Goal: Task Accomplishment & Management: Use online tool/utility

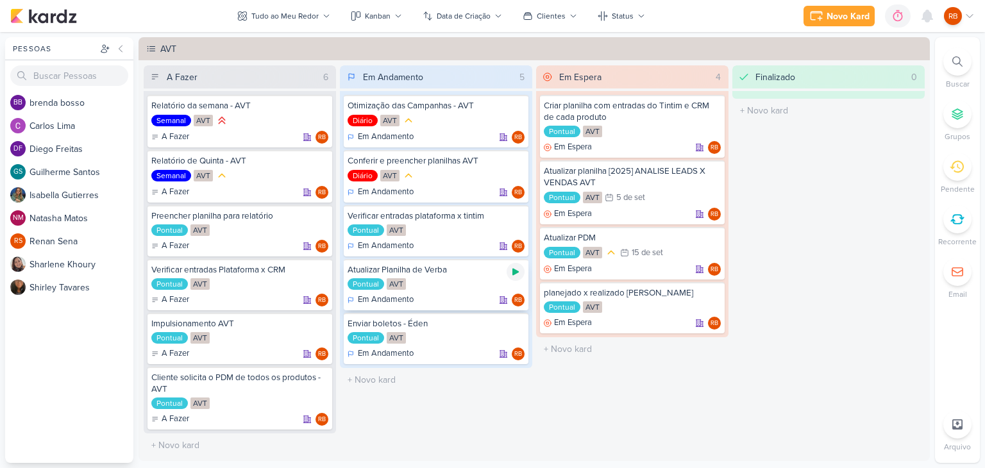
click at [517, 271] on div at bounding box center [515, 272] width 18 height 18
click at [872, 15] on div "0h8m" at bounding box center [875, 16] width 27 height 13
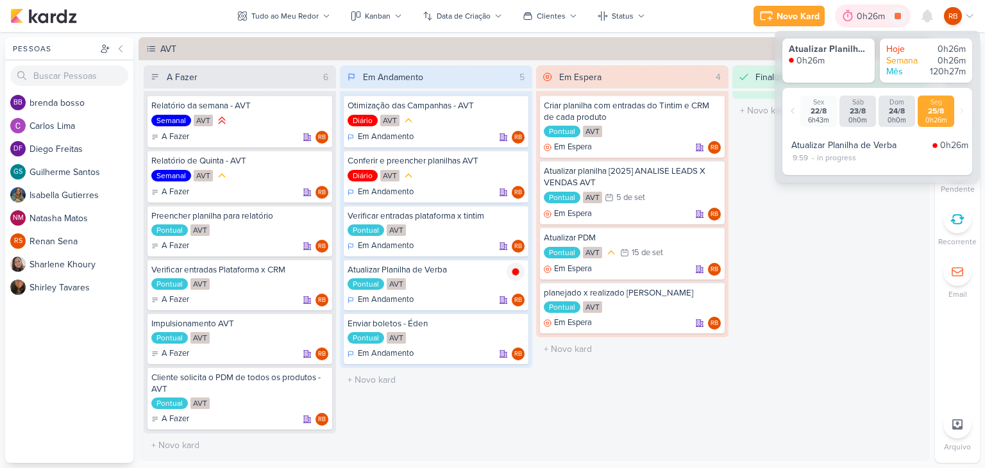
click at [872, 15] on div "0h26m" at bounding box center [872, 16] width 32 height 13
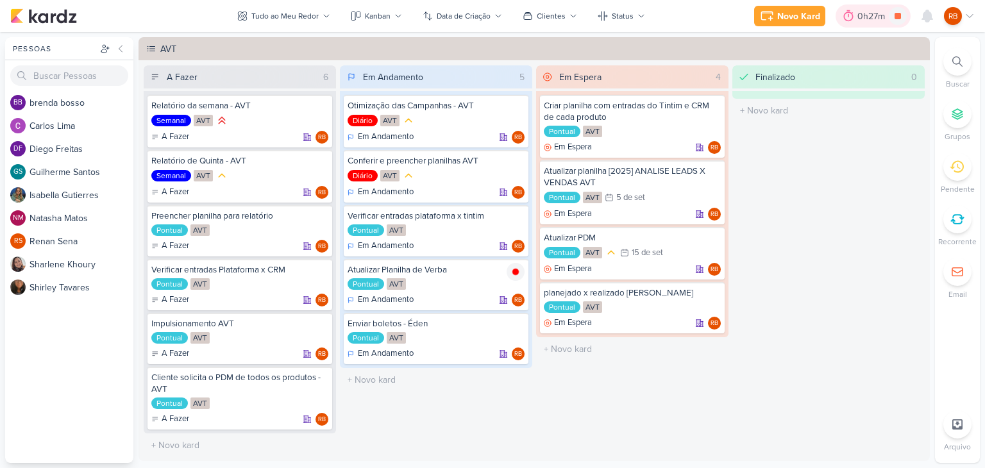
click at [872, 16] on div "0h27m" at bounding box center [872, 16] width 31 height 13
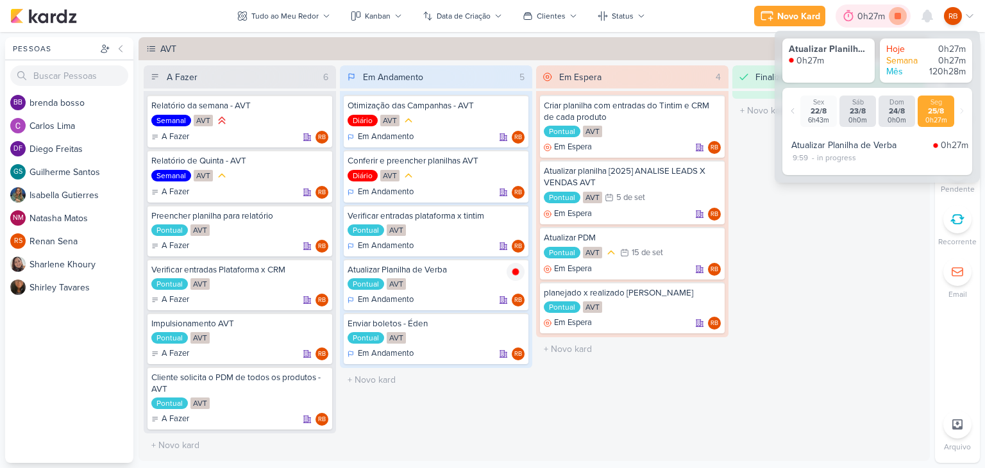
click at [895, 16] on icon at bounding box center [897, 16] width 6 height 6
click at [880, 19] on div "0h27m" at bounding box center [890, 16] width 31 height 13
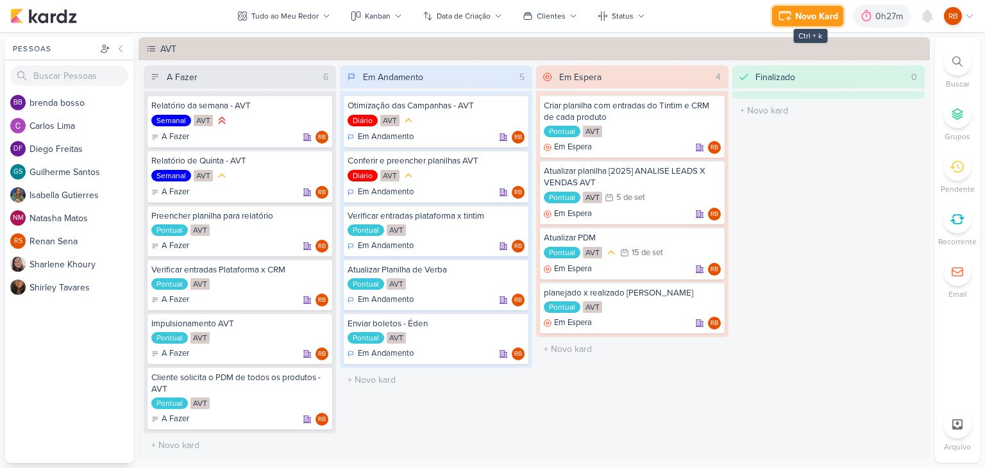
click at [796, 17] on div "Novo Kard" at bounding box center [816, 16] width 43 height 13
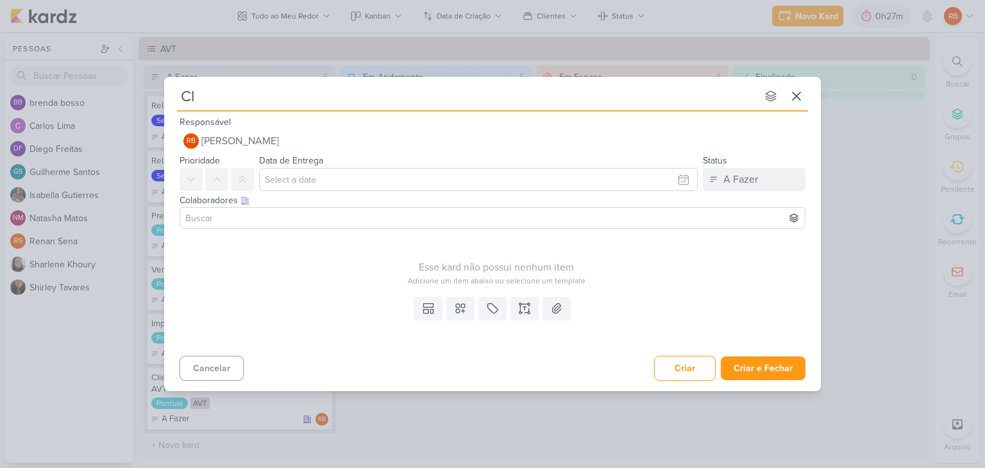
type input "Cli"
type input "Cliente s"
type input "Cliente solicita"
type input "Cliente solicita env"
type input "Cliente solicita envio d"
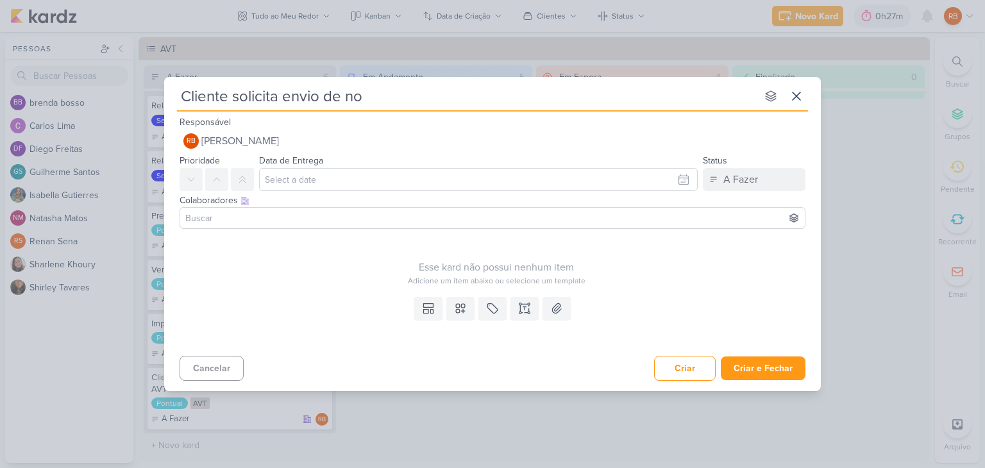
type input "Cliente solicita envio de nov"
type input "Cliente solicita envio de novos"
type input "Cliente solicita envio de novos b"
type input "Cliente solicita envio de novos boletos"
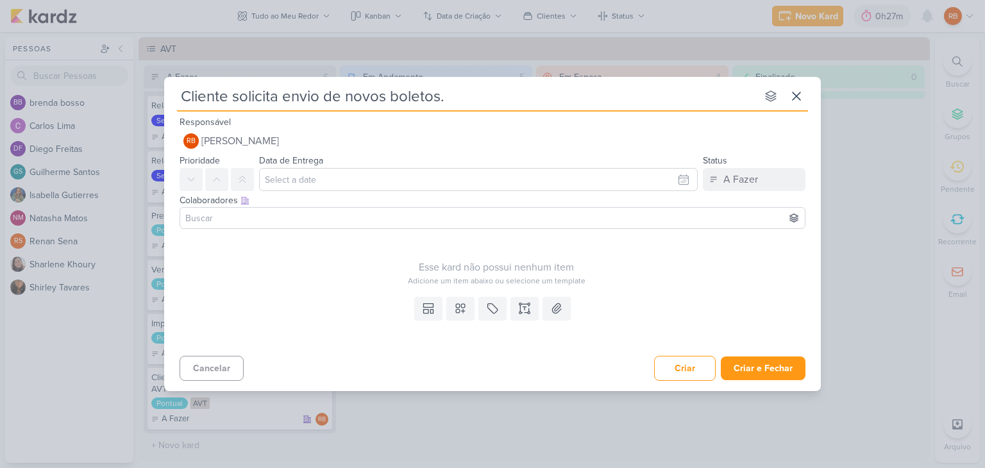
type input "Cliente solicita envio de novos boletos."
click at [494, 304] on icon at bounding box center [492, 308] width 13 height 13
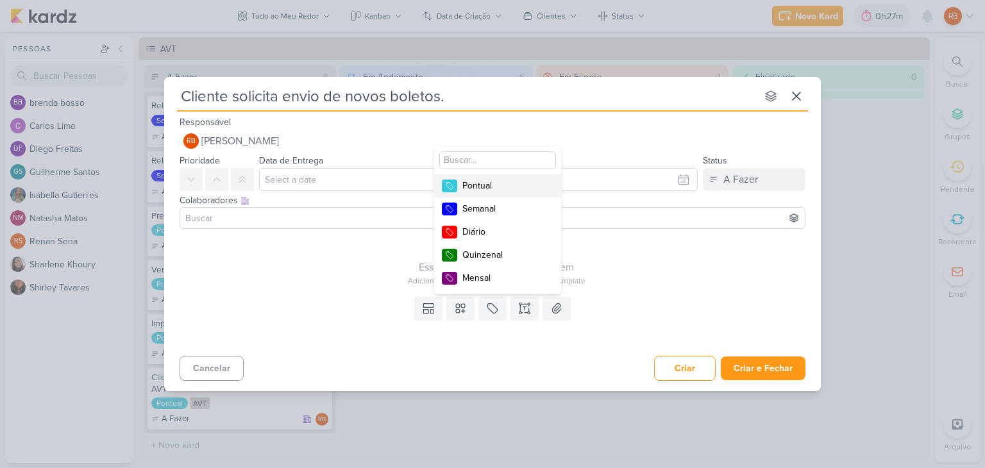
click at [499, 184] on div "Pontual" at bounding box center [503, 185] width 83 height 13
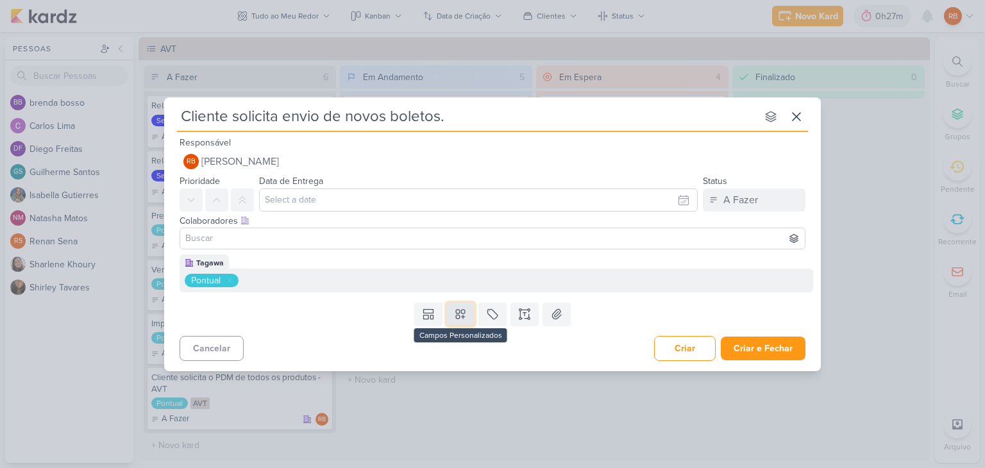
click at [462, 319] on icon at bounding box center [460, 314] width 13 height 13
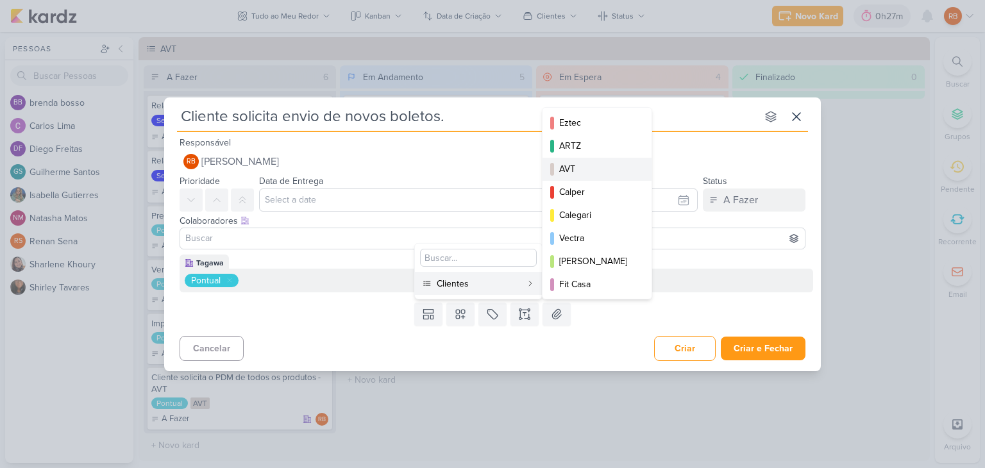
click at [587, 165] on div "AVT" at bounding box center [597, 168] width 77 height 13
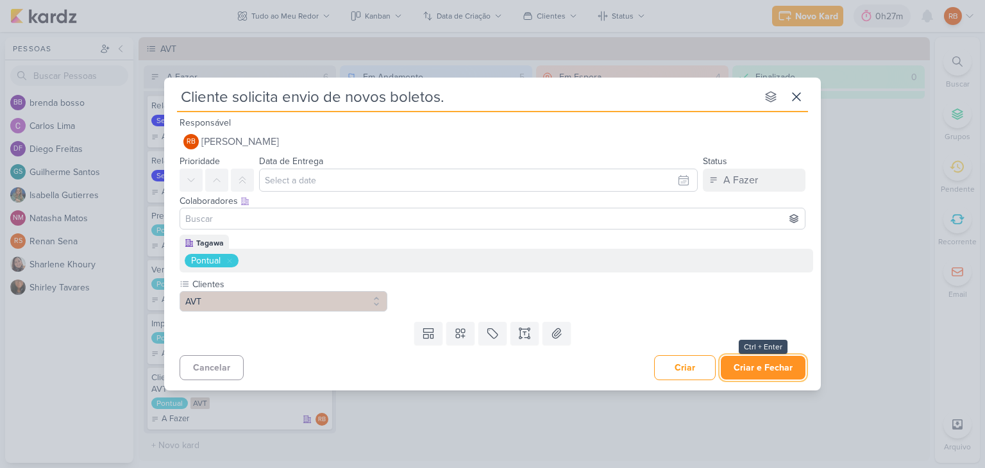
click at [771, 370] on button "Criar e Fechar" at bounding box center [763, 368] width 85 height 24
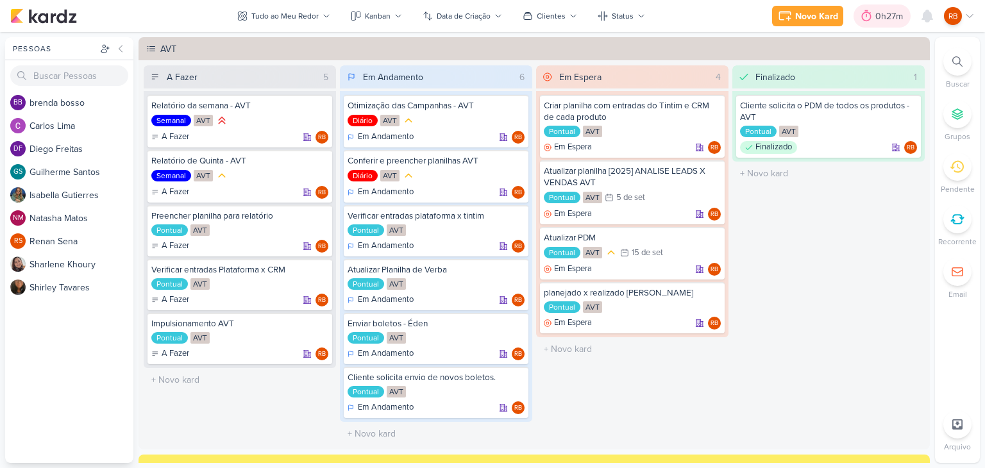
click at [875, 12] on div "0h27m" at bounding box center [890, 16] width 31 height 13
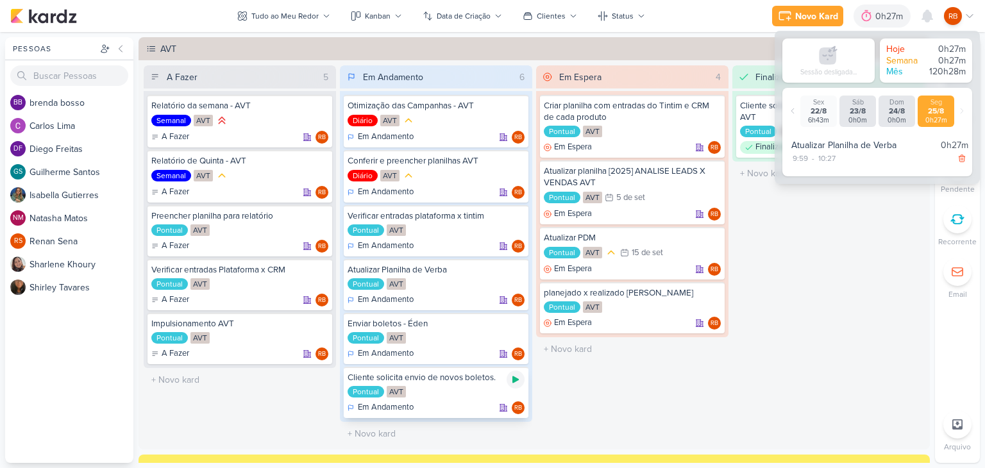
click at [515, 378] on icon at bounding box center [515, 379] width 6 height 7
click at [685, 379] on div "Em Espera 4 Criar planilha com entradas do Tintim e CRM de cada produto Pontual…" at bounding box center [632, 255] width 192 height 380
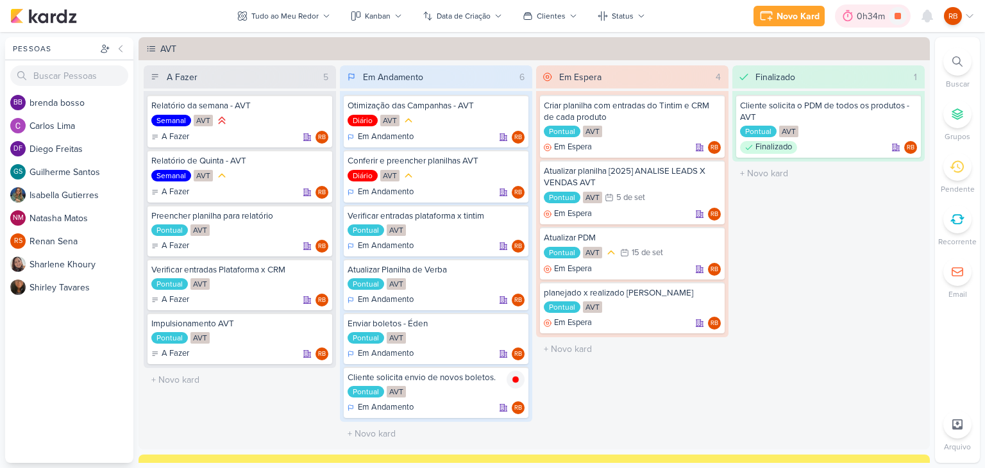
click at [856, 16] on div "0h34m" at bounding box center [872, 16] width 32 height 13
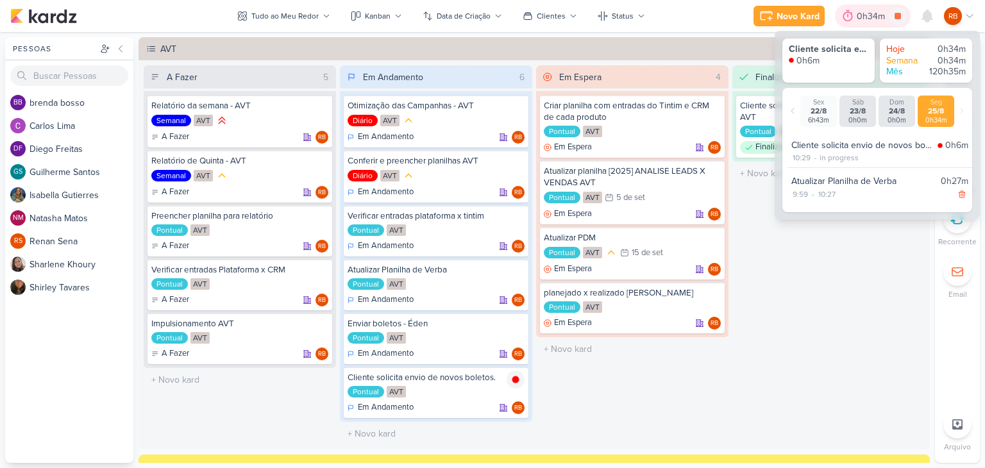
click at [856, 16] on div "0h34m" at bounding box center [872, 16] width 32 height 13
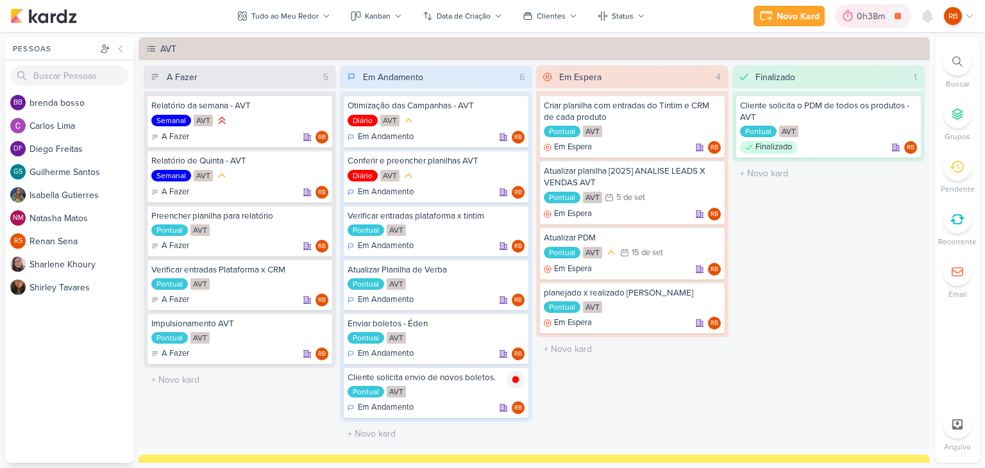
click at [862, 10] on div "0h38m" at bounding box center [872, 16] width 32 height 13
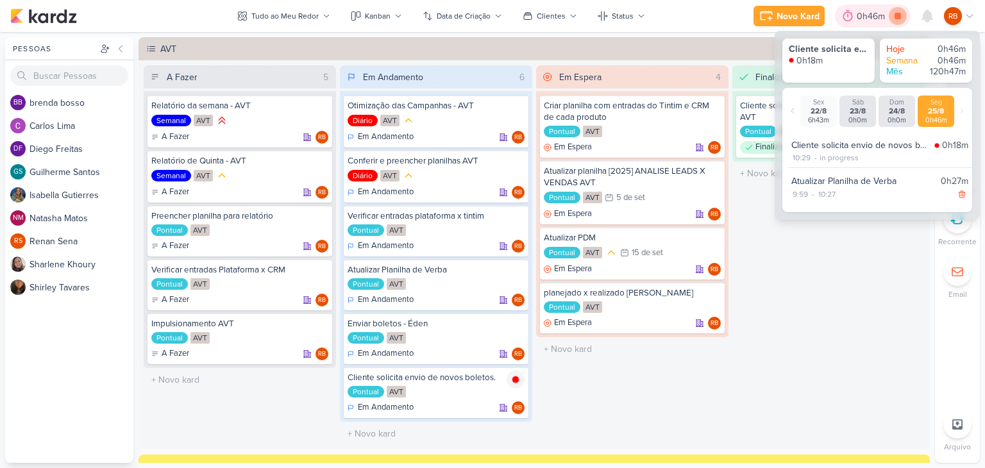
click at [898, 14] on icon at bounding box center [897, 16] width 6 height 6
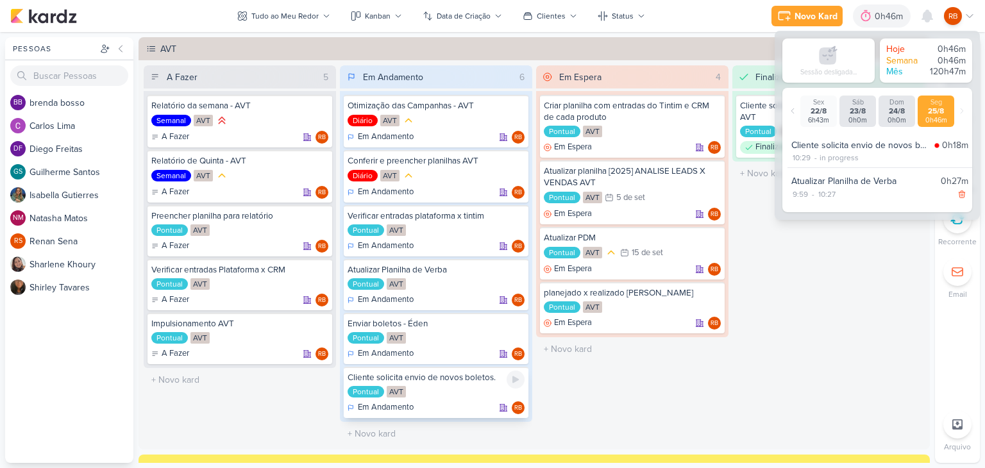
click at [469, 392] on div "Pontual AVT" at bounding box center [435, 392] width 177 height 13
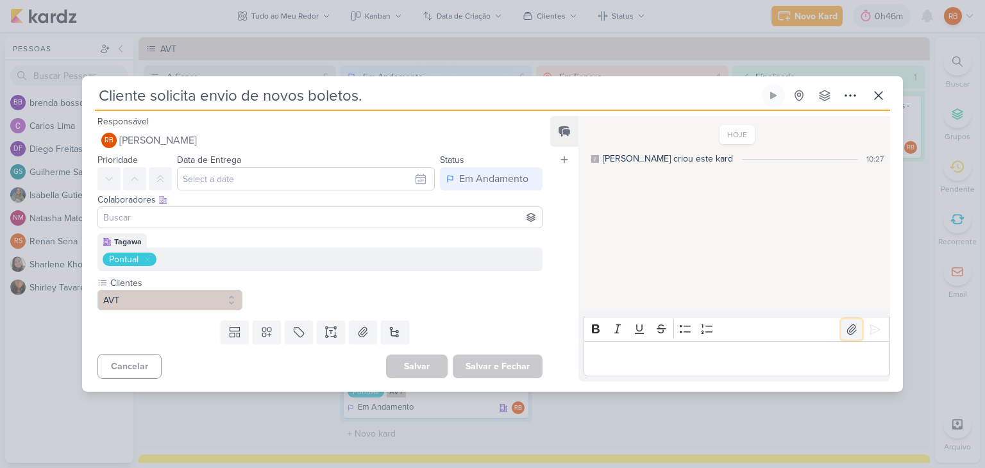
click at [847, 327] on icon at bounding box center [851, 329] width 9 height 10
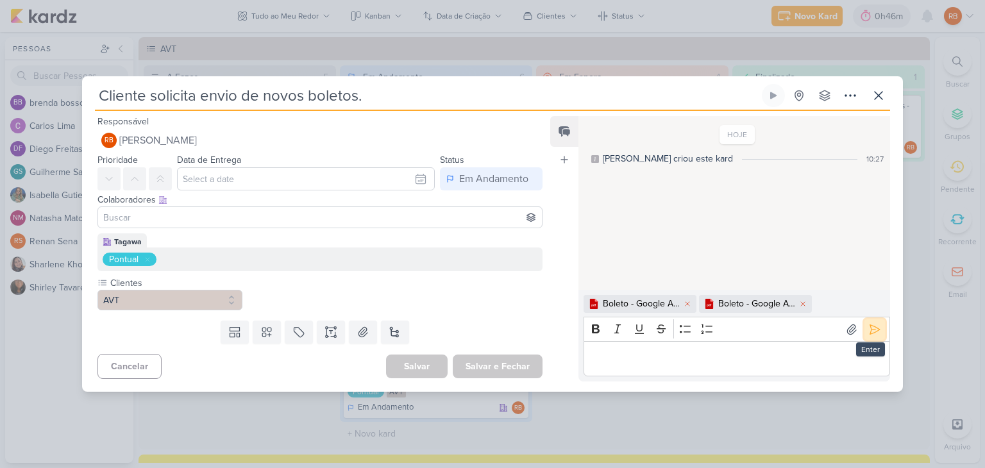
click at [871, 331] on icon at bounding box center [874, 329] width 13 height 13
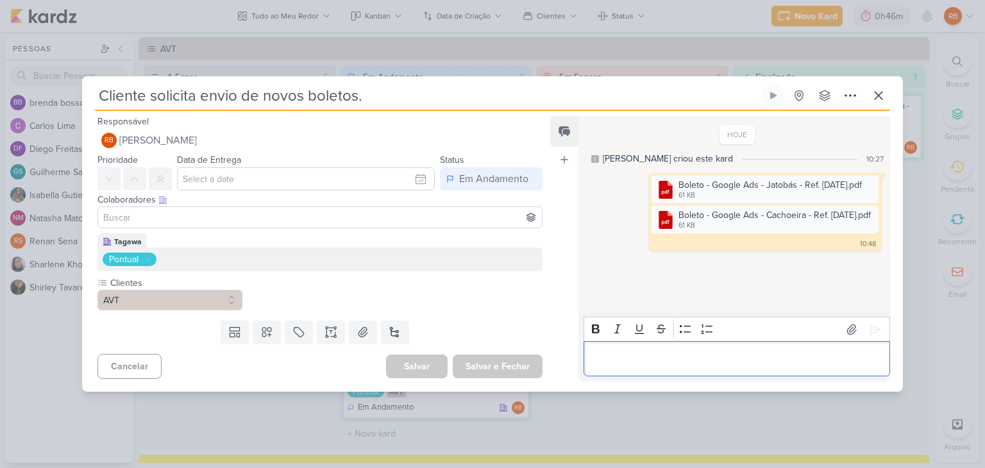
click at [714, 351] on p "Editor editing area: main" at bounding box center [736, 358] width 293 height 15
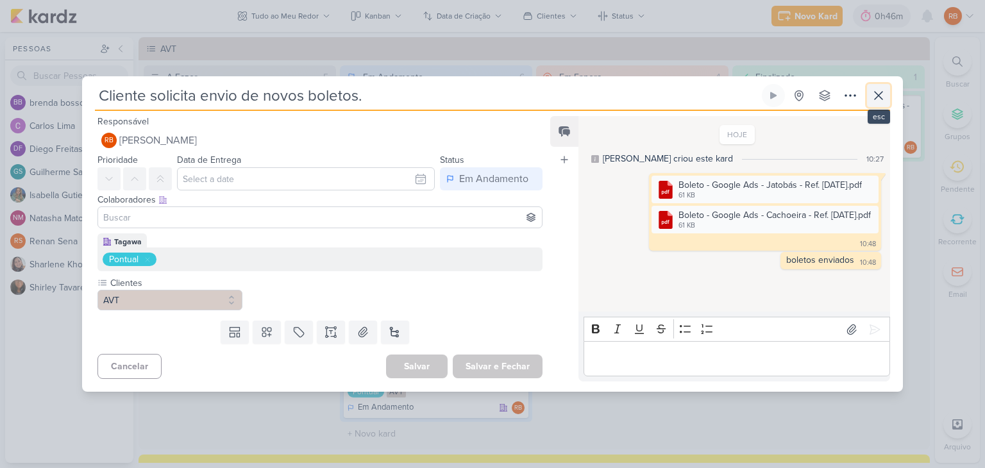
click at [876, 93] on icon at bounding box center [878, 96] width 8 height 8
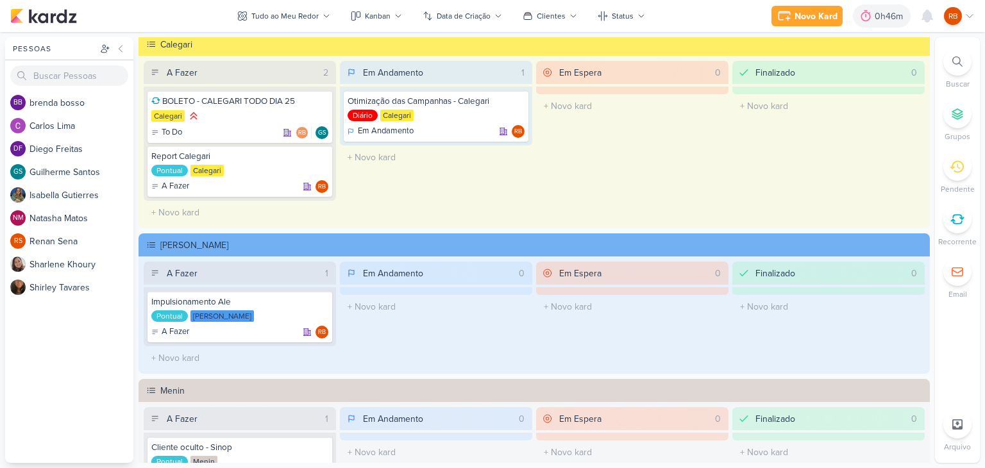
scroll to position [335, 0]
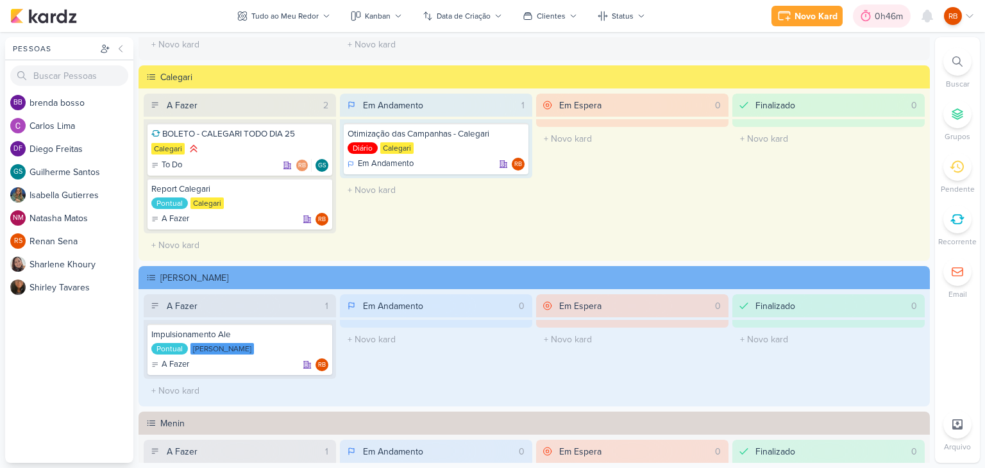
click at [882, 22] on div "0h46m" at bounding box center [882, 15] width 58 height 23
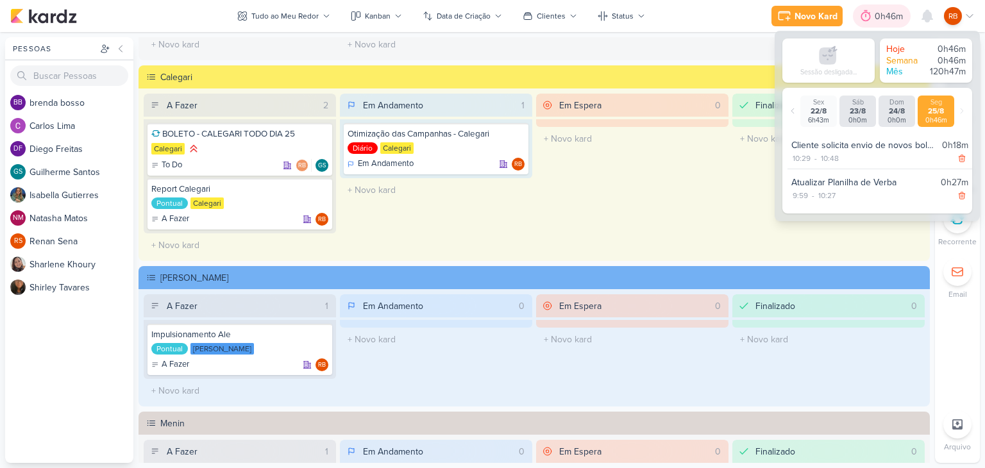
click at [882, 23] on div "0h46m" at bounding box center [882, 15] width 58 height 23
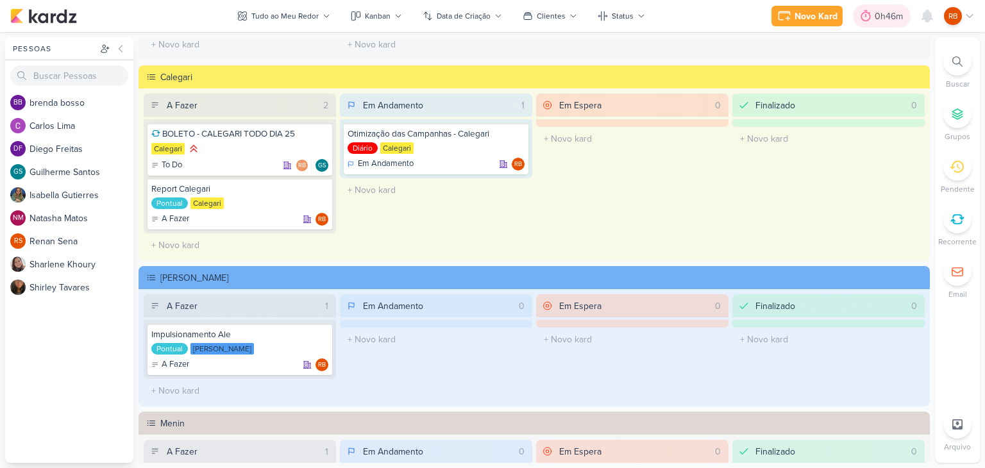
click at [877, 17] on div "0h46m" at bounding box center [890, 16] width 32 height 13
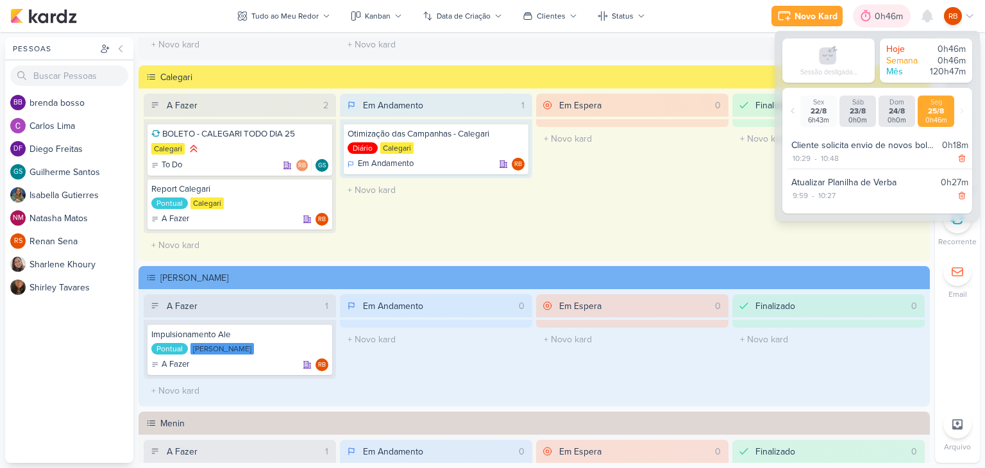
click at [877, 17] on div "0h46m" at bounding box center [890, 16] width 32 height 13
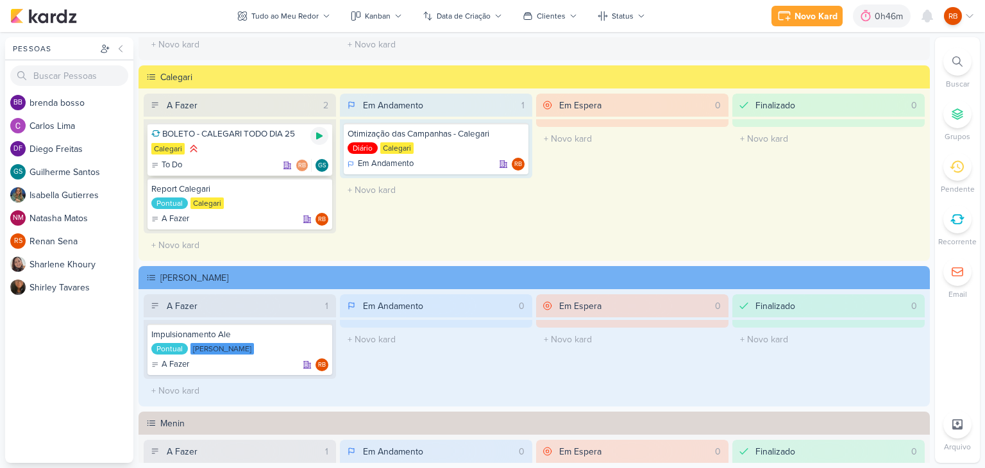
click at [323, 130] on div at bounding box center [319, 136] width 18 height 18
click at [875, 16] on div "0h50m" at bounding box center [872, 16] width 33 height 13
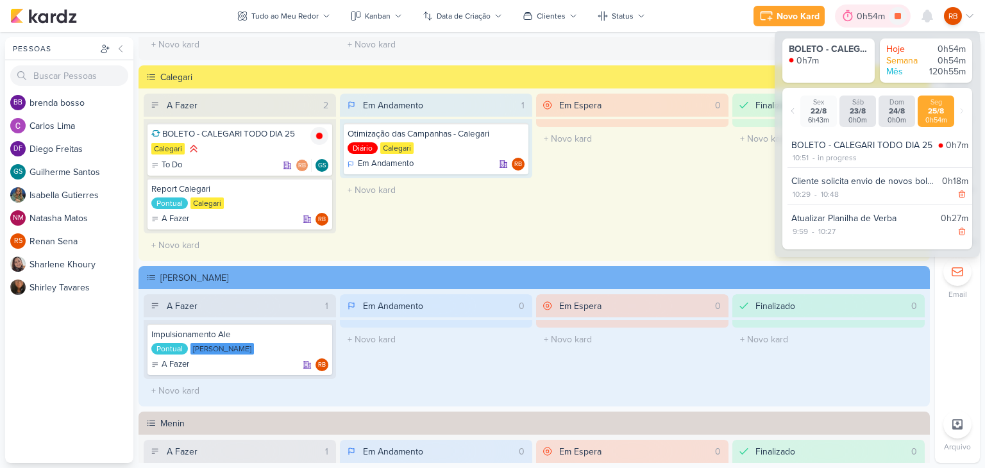
click at [872, 17] on div "0h54m" at bounding box center [872, 16] width 32 height 13
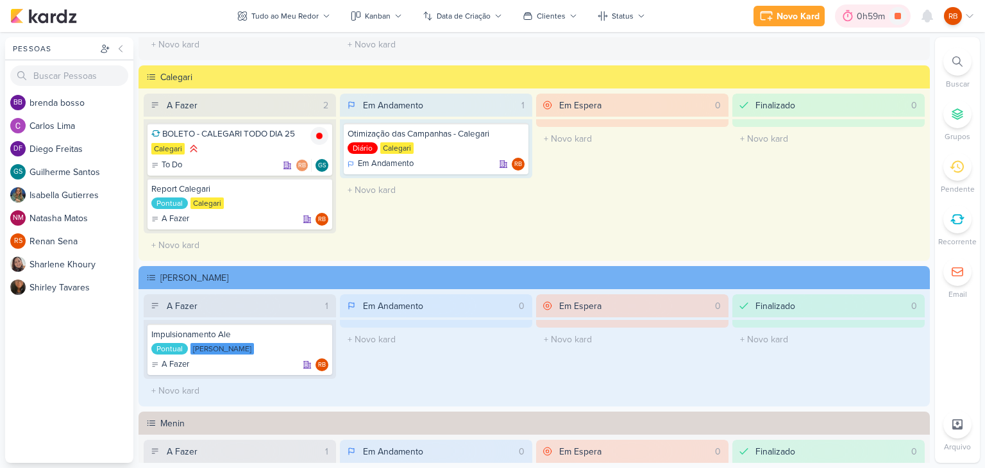
click at [862, 21] on div "0h59m" at bounding box center [872, 16] width 32 height 13
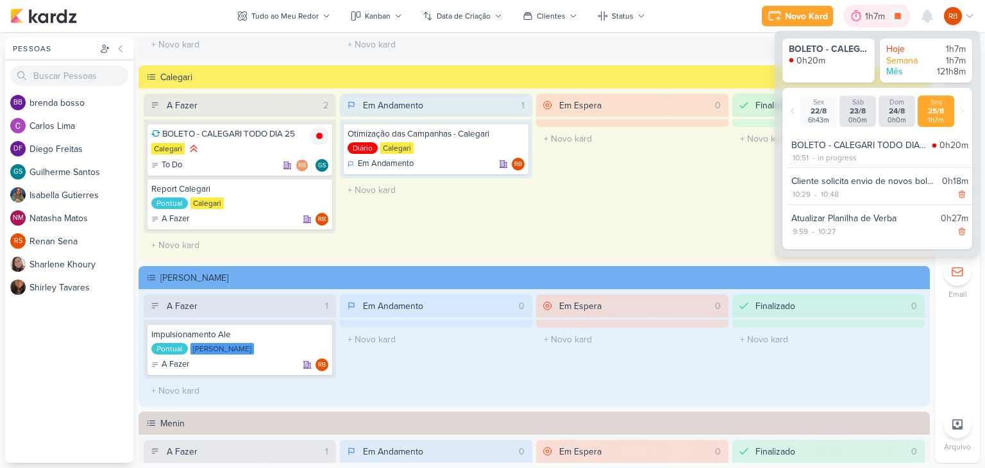
click at [866, 18] on div "1h7m" at bounding box center [877, 16] width 24 height 13
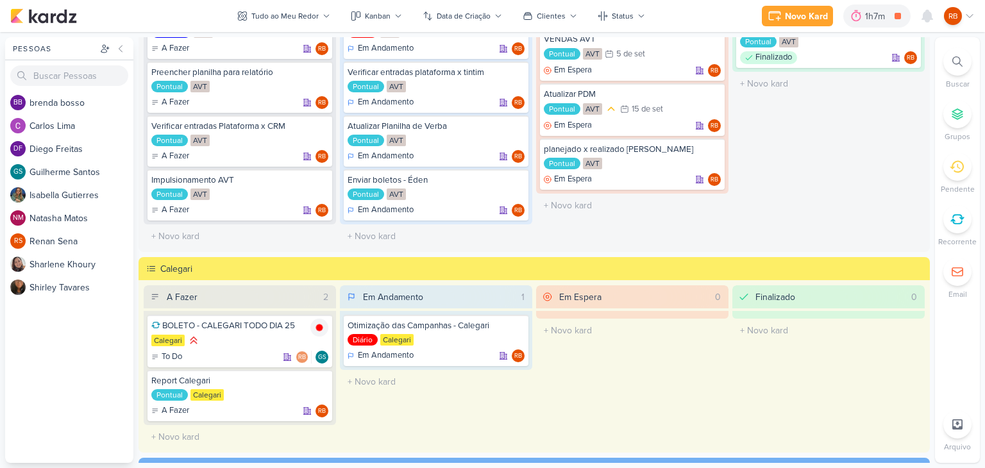
scroll to position [143, 0]
click at [264, 337] on div "Calegari" at bounding box center [239, 342] width 177 height 14
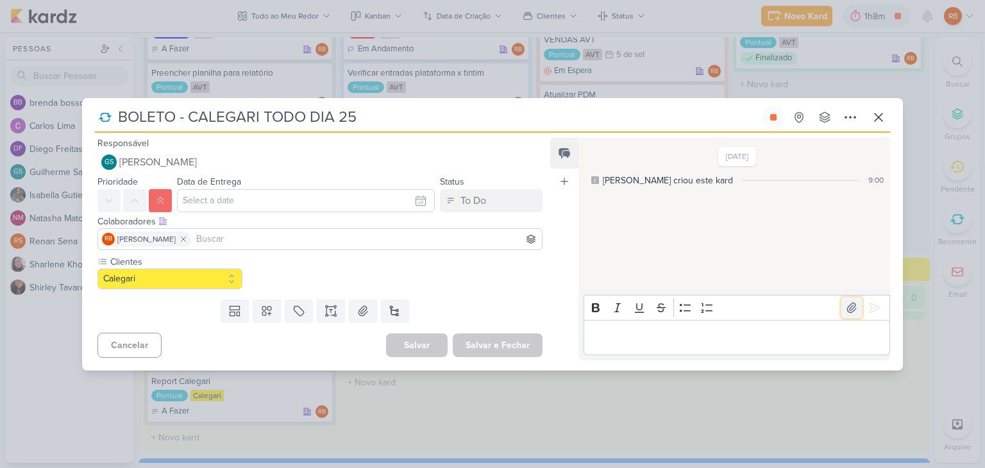
click at [845, 306] on icon at bounding box center [851, 307] width 13 height 13
click at [700, 332] on p "Editor editing area: main" at bounding box center [736, 336] width 293 height 15
click at [643, 326] on div "Editor editing area: main" at bounding box center [736, 337] width 306 height 35
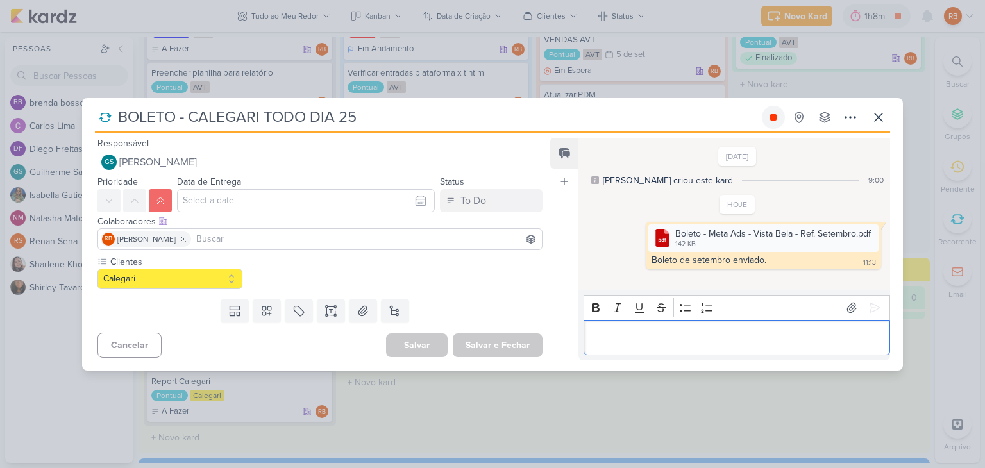
click at [771, 121] on icon at bounding box center [773, 117] width 10 height 10
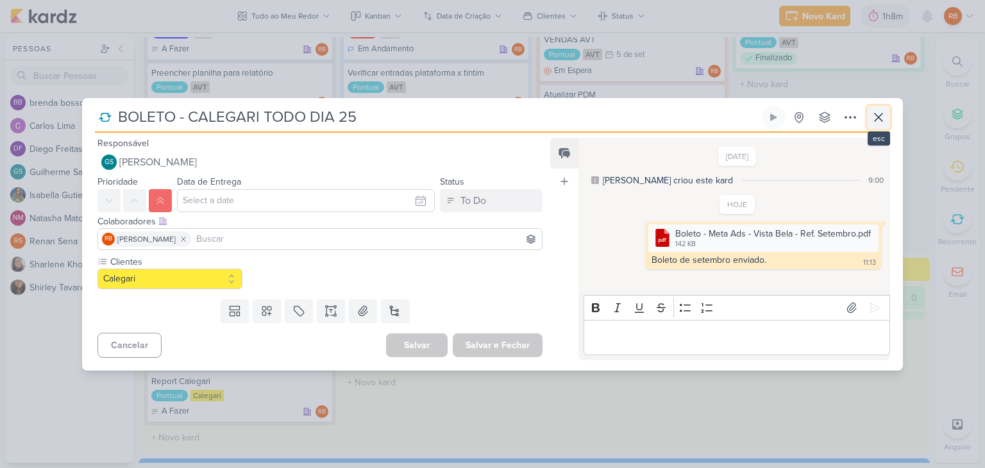
click at [877, 118] on icon at bounding box center [878, 117] width 8 height 8
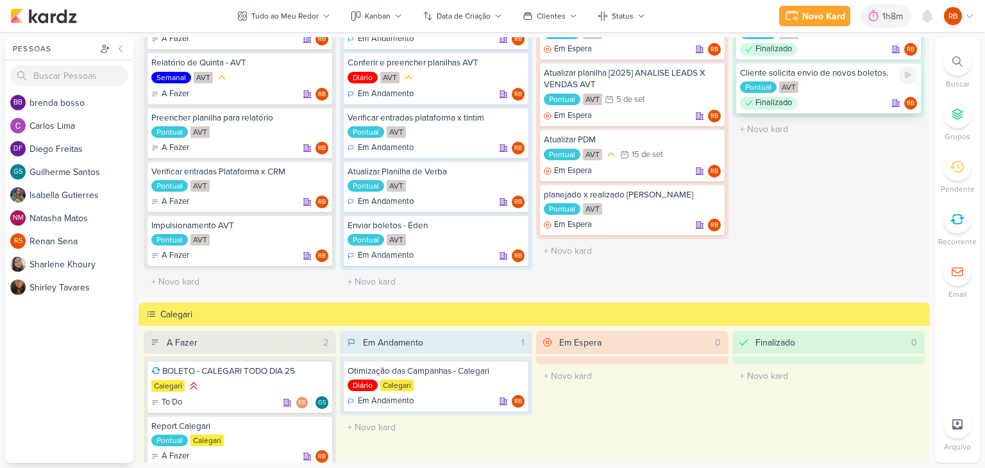
scroll to position [79, 0]
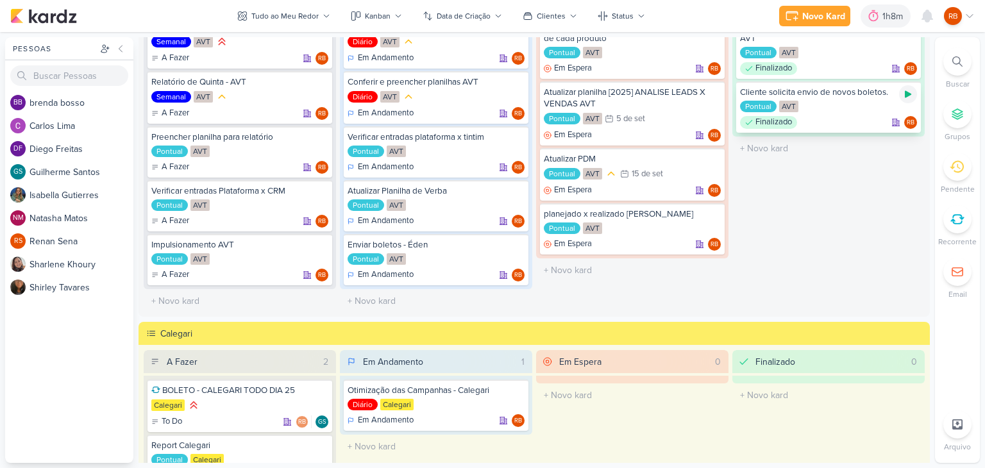
click at [903, 91] on icon at bounding box center [908, 94] width 10 height 10
click at [835, 101] on div "Pontual AVT" at bounding box center [828, 107] width 177 height 13
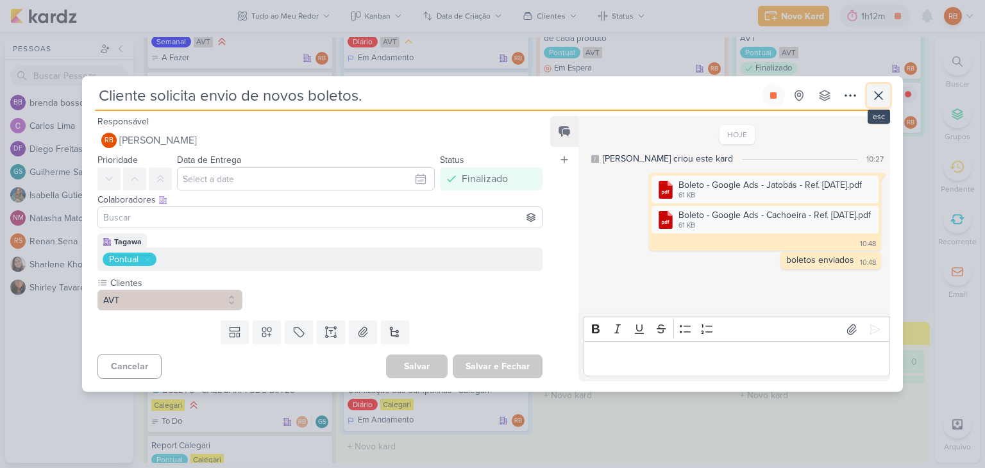
click at [881, 96] on icon at bounding box center [878, 95] width 15 height 15
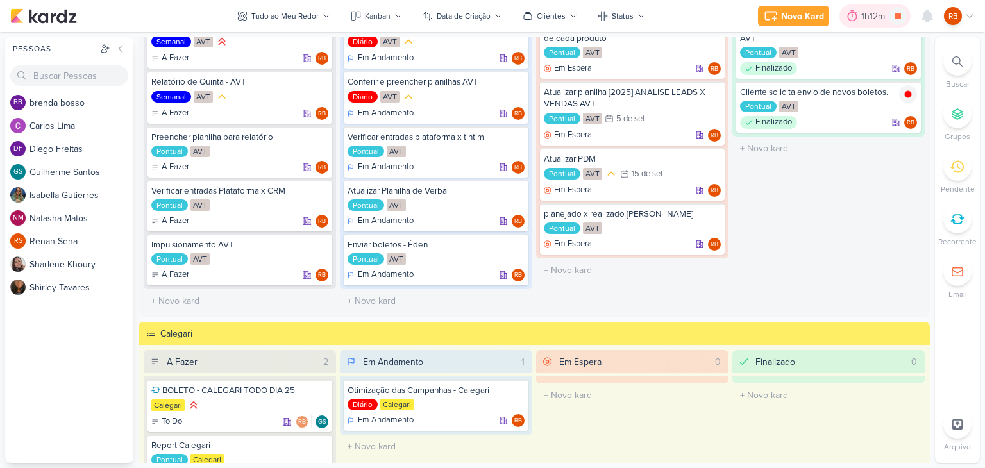
click at [870, 16] on div "1h12m" at bounding box center [875, 16] width 28 height 13
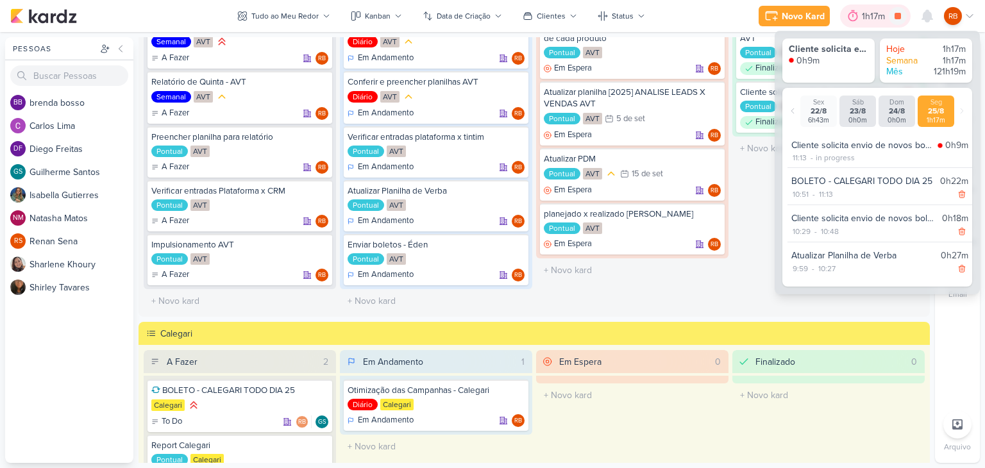
click at [870, 16] on div "1h17m" at bounding box center [875, 16] width 27 height 13
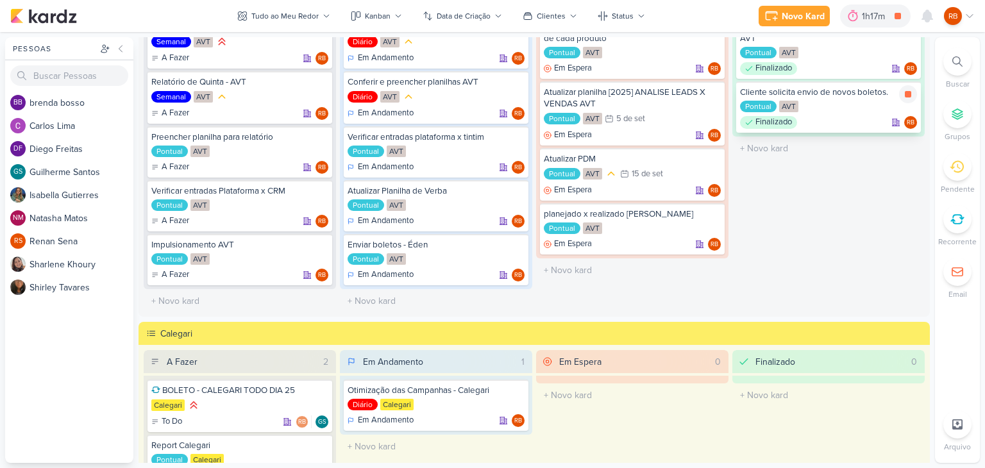
click at [860, 90] on div "Cliente solicita envio de novos boletos." at bounding box center [828, 93] width 177 height 12
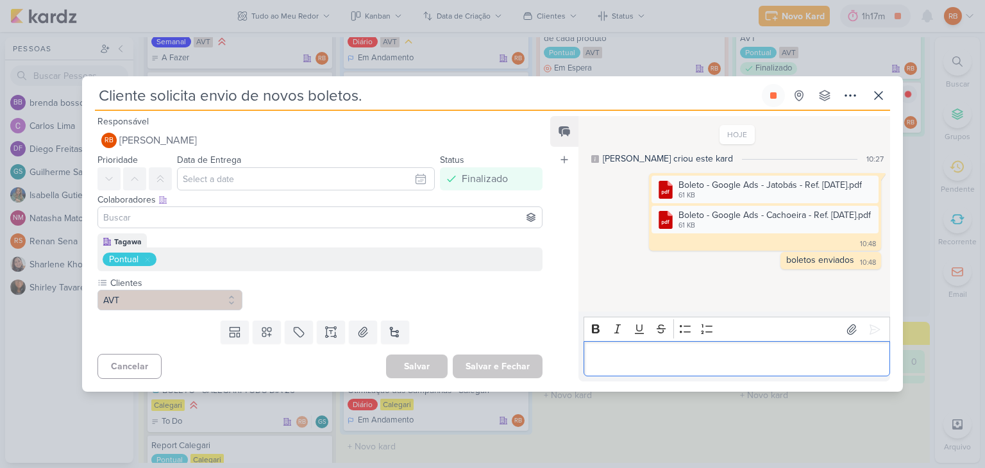
click at [672, 367] on div "Editor editing area: main" at bounding box center [736, 358] width 306 height 35
click at [841, 329] on button at bounding box center [851, 329] width 21 height 21
click at [658, 372] on div "Editor editing area: main" at bounding box center [736, 358] width 306 height 35
click at [712, 335] on icon "Editor toolbar" at bounding box center [707, 328] width 13 height 13
click at [690, 362] on li "Editor editing area: main" at bounding box center [743, 358] width 280 height 15
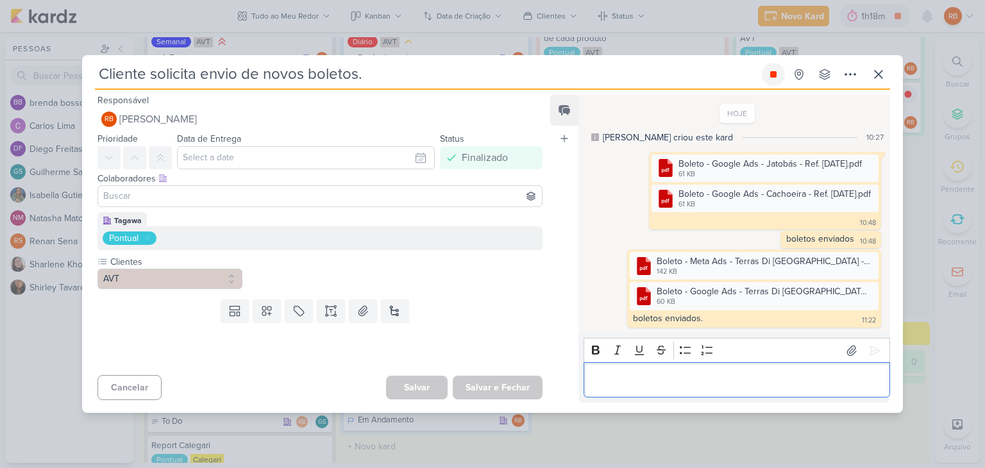
click at [772, 75] on icon at bounding box center [773, 74] width 6 height 6
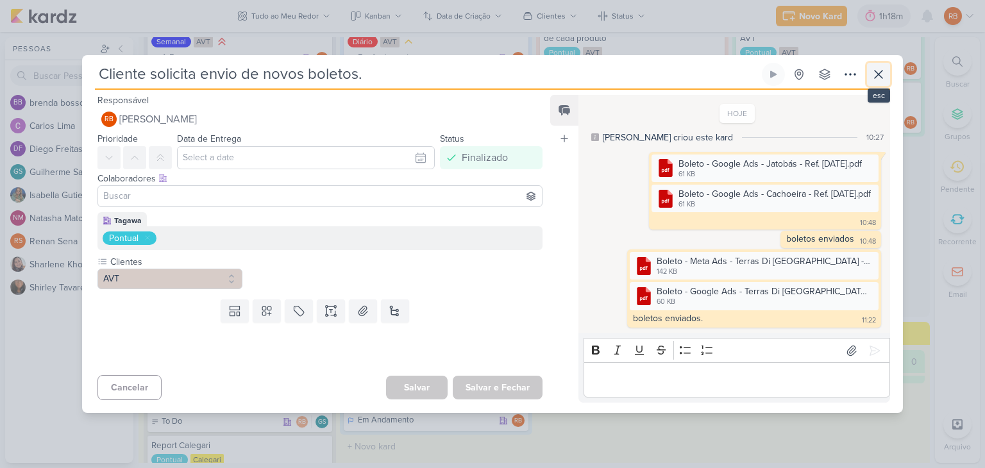
click at [878, 79] on icon at bounding box center [878, 74] width 15 height 15
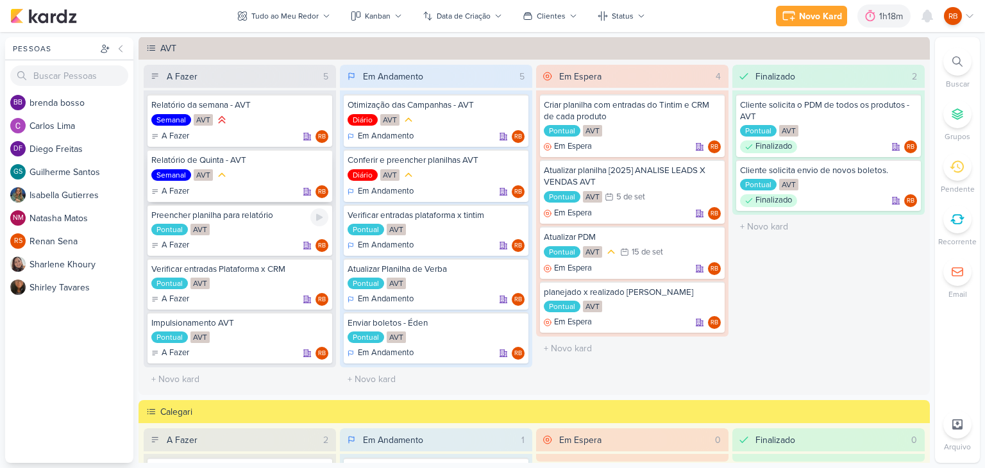
scroll to position [0, 0]
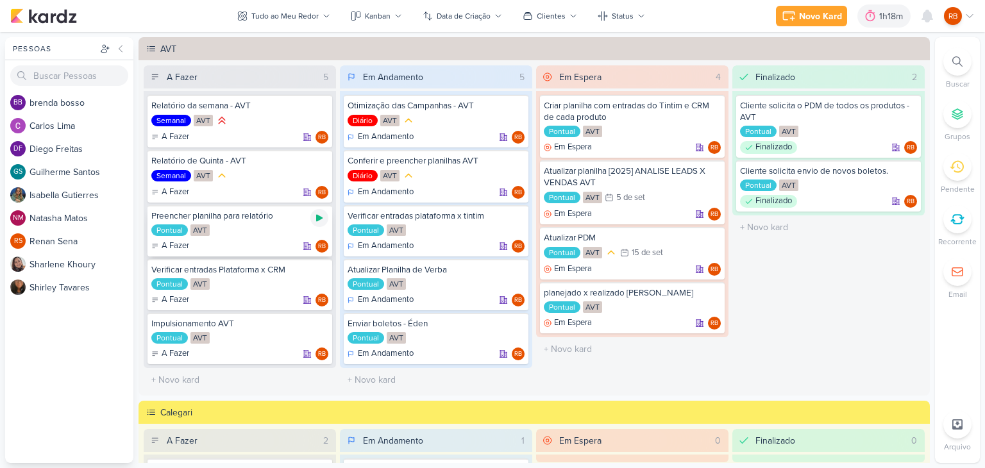
click at [319, 216] on icon at bounding box center [319, 218] width 6 height 7
click at [319, 216] on icon at bounding box center [319, 218] width 6 height 6
click at [874, 14] on icon at bounding box center [870, 16] width 10 height 12
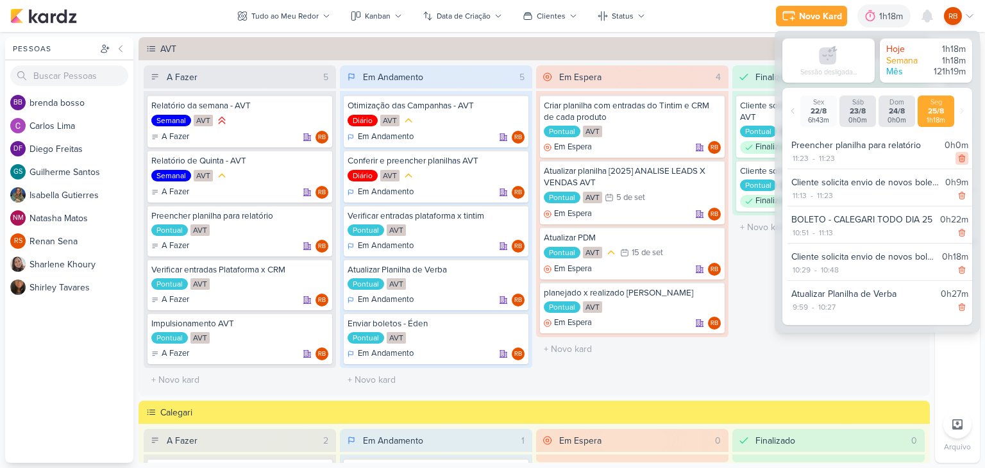
click at [958, 157] on icon at bounding box center [961, 158] width 9 height 9
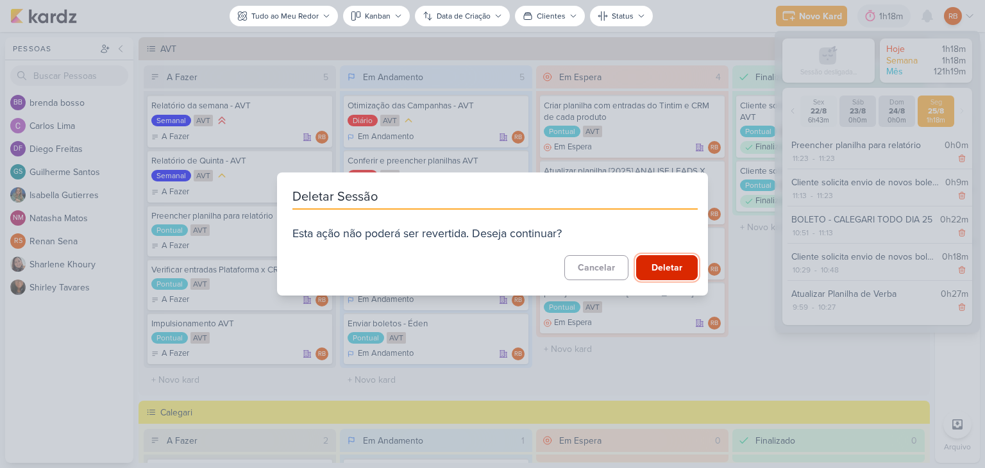
click at [658, 263] on button "Deletar" at bounding box center [667, 267] width 62 height 25
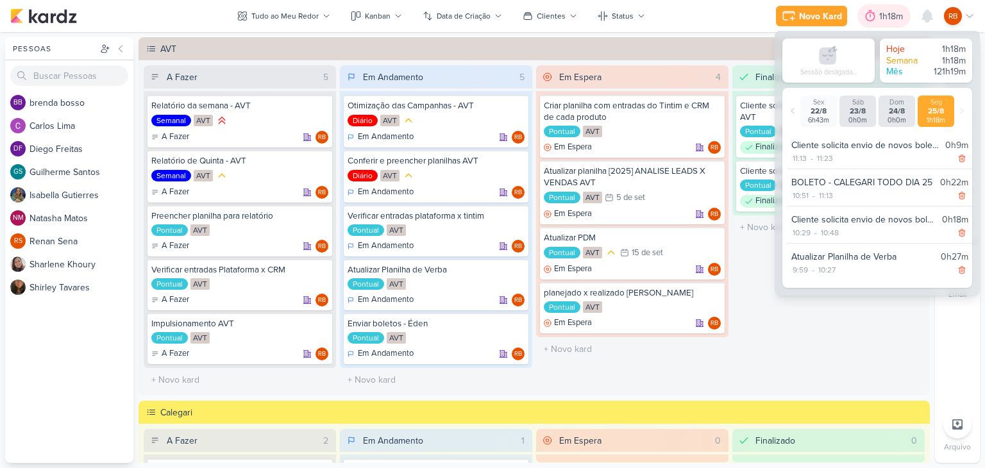
click at [885, 13] on div "1h18m" at bounding box center [893, 16] width 28 height 13
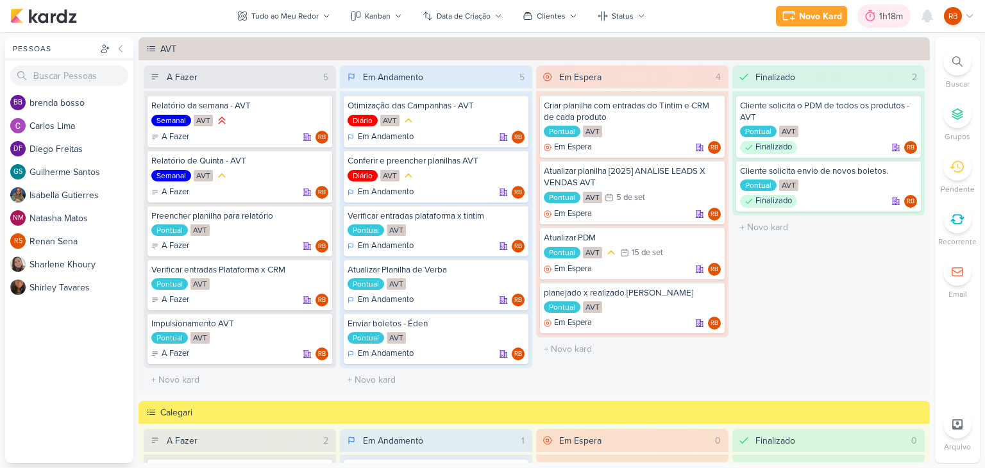
click at [885, 13] on div "1h18m" at bounding box center [893, 16] width 28 height 13
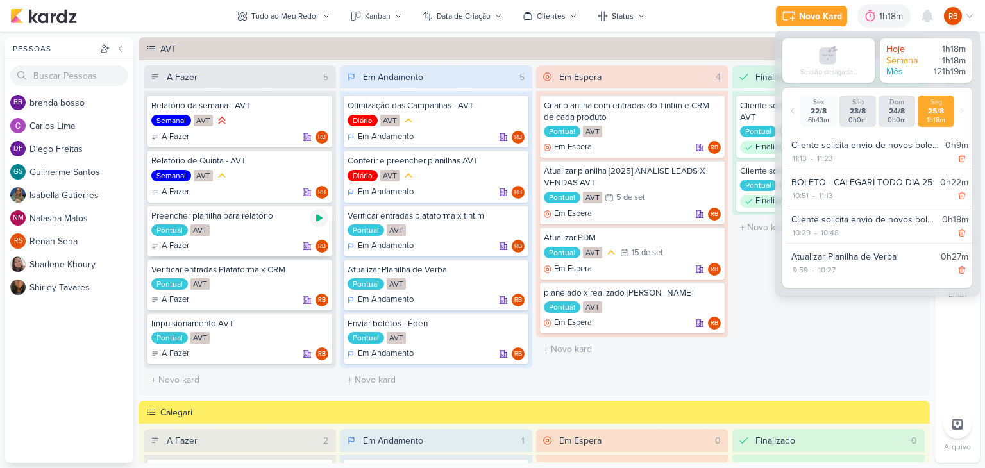
click at [316, 216] on icon at bounding box center [319, 218] width 6 height 7
click at [864, 21] on div "1h23m" at bounding box center [873, 16] width 29 height 13
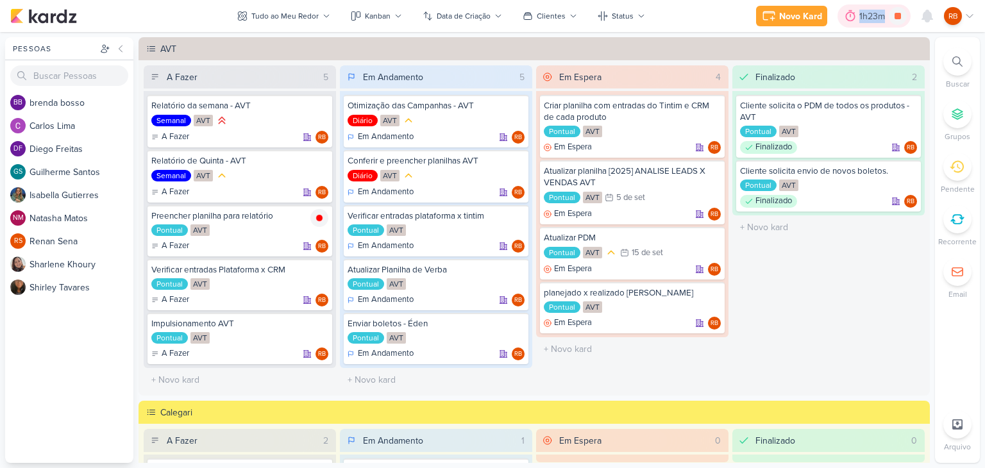
click at [864, 21] on div "1h23m" at bounding box center [873, 16] width 29 height 13
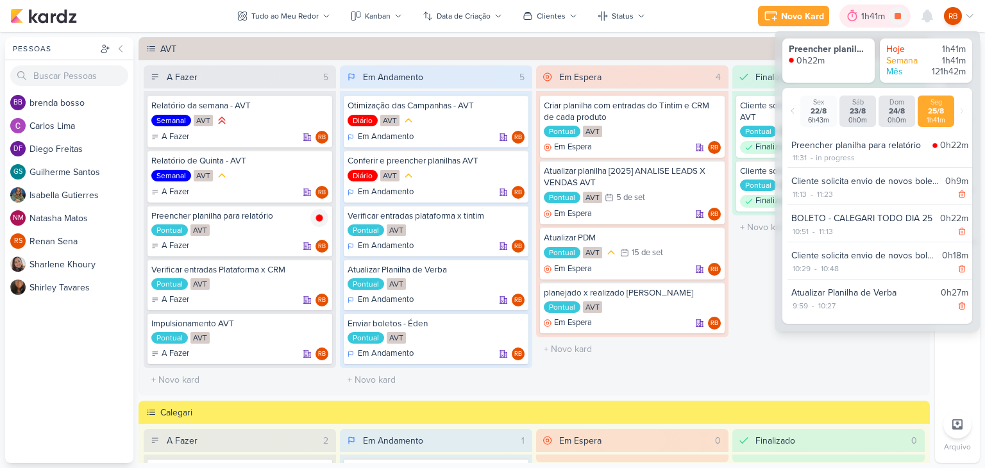
click at [864, 21] on div "1h41m" at bounding box center [875, 16] width 28 height 13
